Goal: Information Seeking & Learning: Learn about a topic

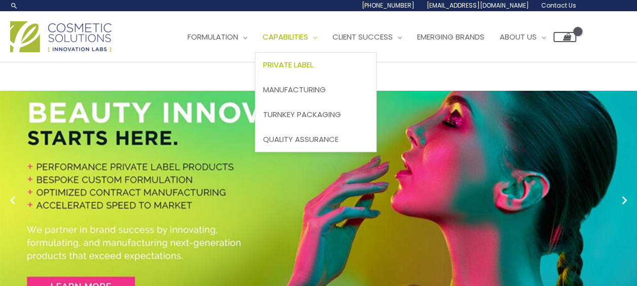
click at [309, 65] on span "Private Label" at bounding box center [288, 64] width 50 height 11
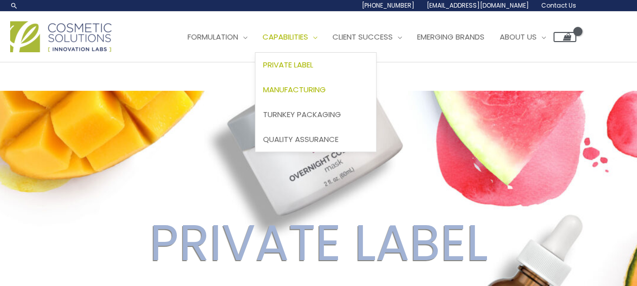
click at [322, 88] on span "Manufacturing" at bounding box center [294, 89] width 63 height 11
